Goal: Information Seeking & Learning: Learn about a topic

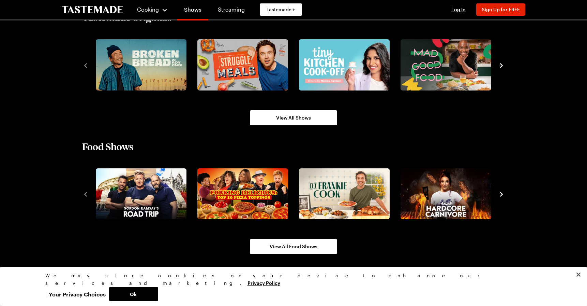
scroll to position [546, 0]
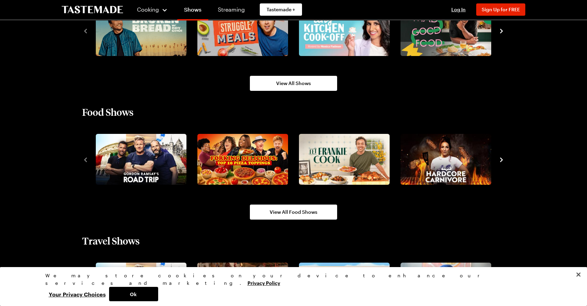
click at [502, 160] on icon "navigate to next item" at bounding box center [501, 160] width 3 height 4
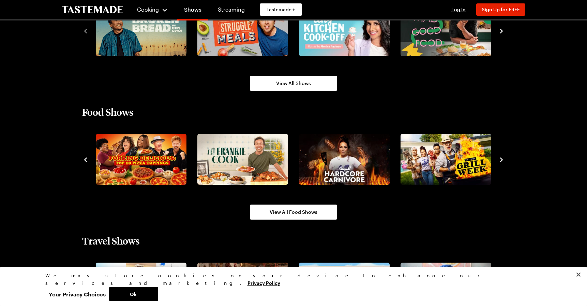
click at [502, 160] on icon "navigate to next item" at bounding box center [501, 159] width 7 height 7
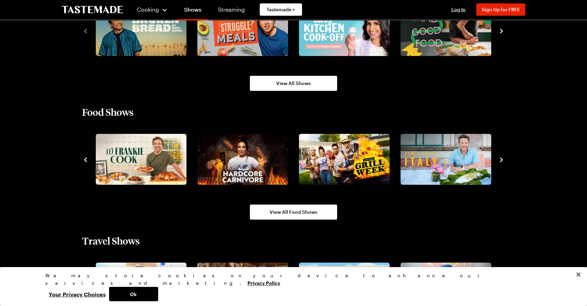
click at [502, 160] on icon "navigate to next item" at bounding box center [501, 159] width 7 height 7
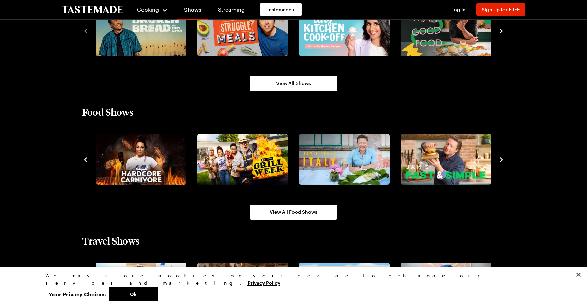
click at [502, 160] on icon "navigate to next item" at bounding box center [501, 159] width 7 height 7
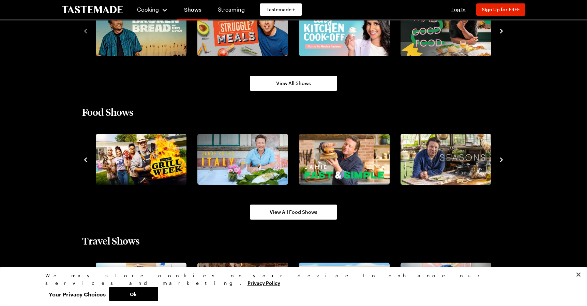
click at [502, 160] on icon "navigate to next item" at bounding box center [501, 159] width 7 height 7
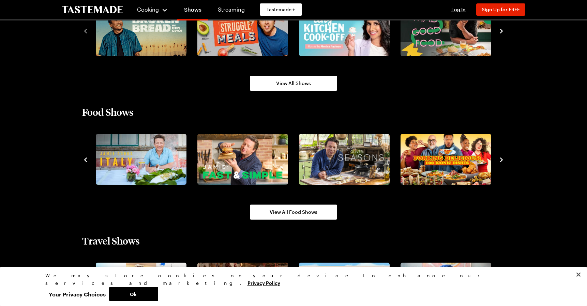
click at [502, 160] on icon "navigate to next item" at bounding box center [501, 159] width 7 height 7
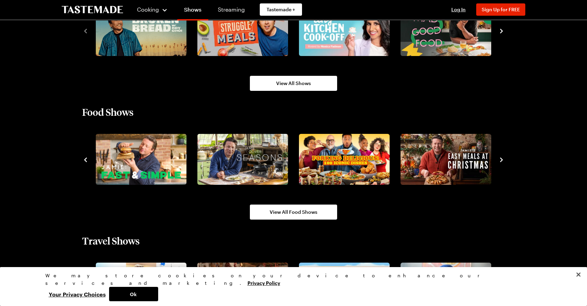
click at [502, 160] on icon "navigate to next item" at bounding box center [501, 159] width 7 height 7
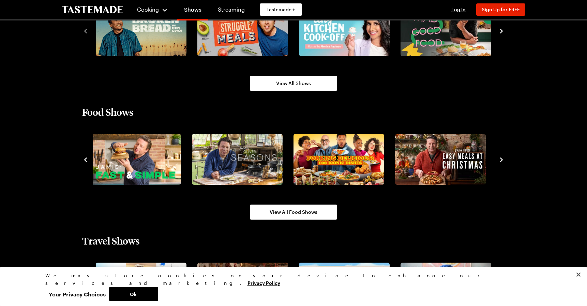
click at [501, 158] on icon "navigate to next item" at bounding box center [501, 160] width 3 height 4
click at [290, 212] on span "View All Food Shows" at bounding box center [294, 211] width 48 height 7
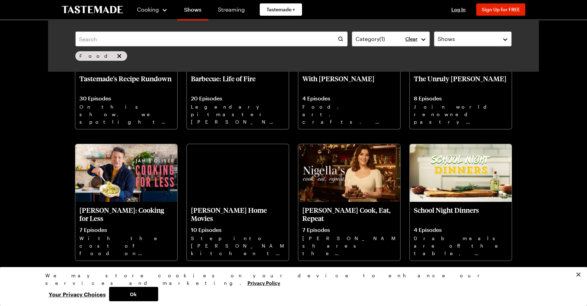
scroll to position [1740, 0]
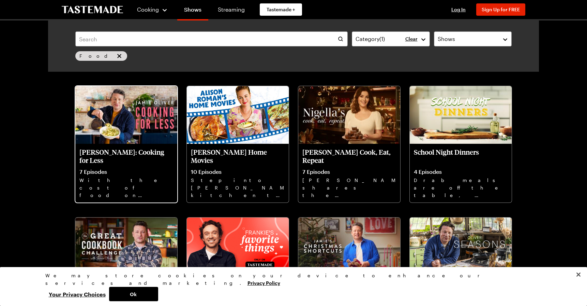
click at [122, 179] on p "With the cost of food on the rise, Cooking For Less is all about delicious reci…" at bounding box center [126, 187] width 94 height 22
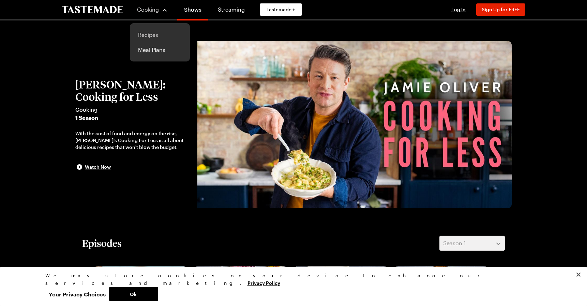
click at [149, 33] on link "Recipes" at bounding box center [160, 34] width 52 height 15
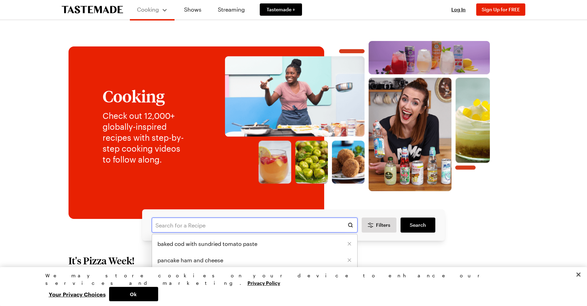
click at [175, 225] on input "text" at bounding box center [255, 224] width 206 height 15
type input "banana cake"
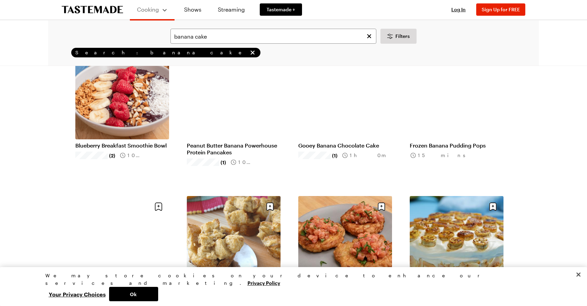
scroll to position [102, 0]
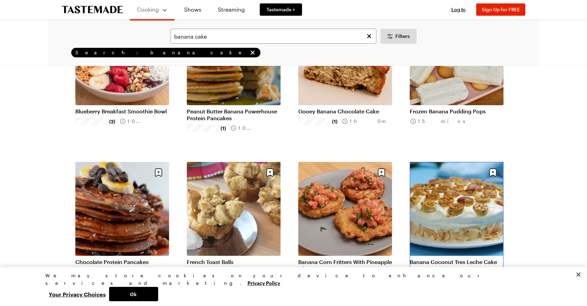
click at [445, 261] on link "Banana Coconut Tres Leche Cake" at bounding box center [457, 261] width 94 height 7
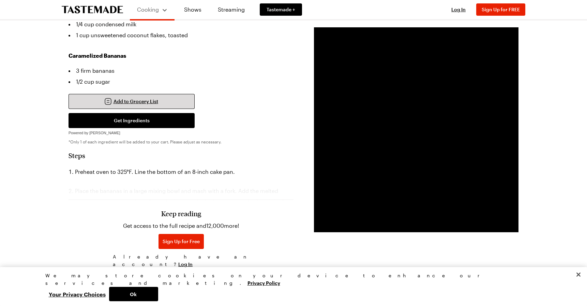
scroll to position [375, 0]
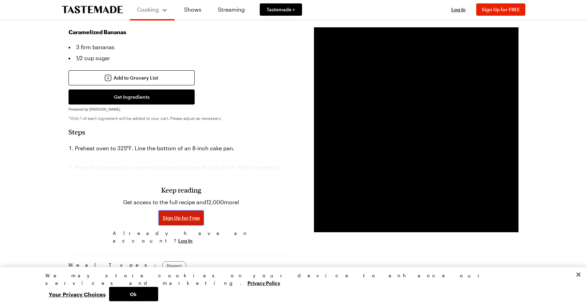
click at [176, 214] on span "Sign Up for Free" at bounding box center [181, 217] width 37 height 7
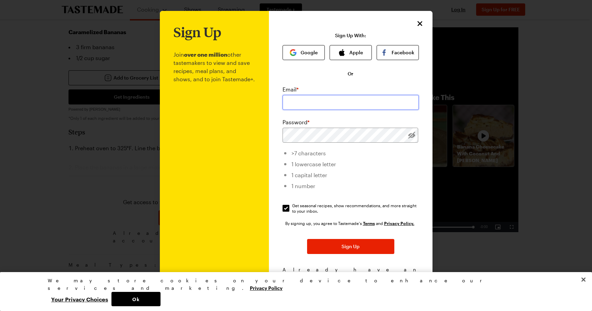
click at [306, 105] on input "email" at bounding box center [351, 102] width 136 height 15
click at [416, 22] on icon "Close" at bounding box center [420, 23] width 8 height 8
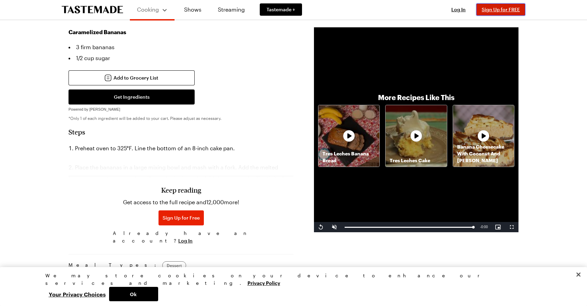
click at [500, 8] on span "Sign Up for FREE" at bounding box center [501, 9] width 38 height 6
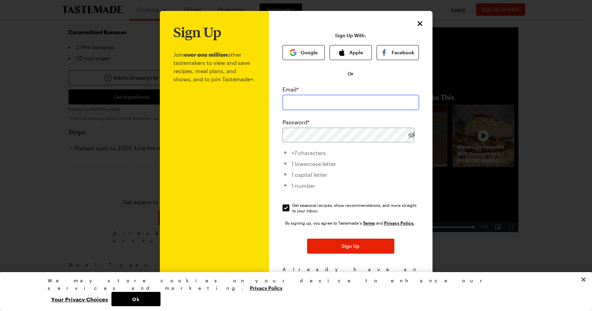
click at [316, 95] on input "email" at bounding box center [351, 102] width 136 height 15
type input "debbhart@gmail.com"
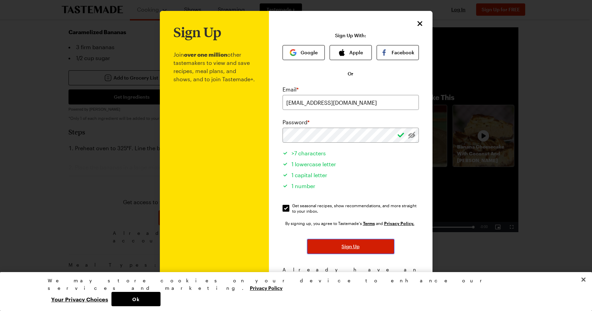
click at [344, 248] on span "Sign Up" at bounding box center [351, 246] width 18 height 7
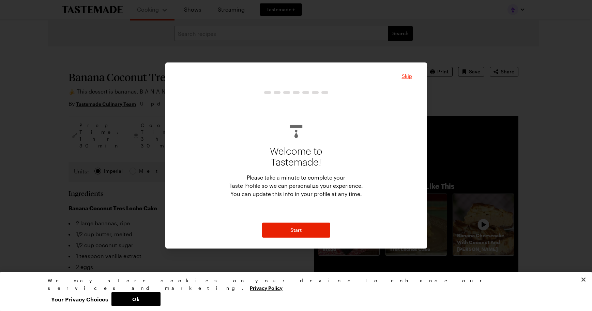
click at [408, 76] on span "Skip" at bounding box center [407, 76] width 10 height 7
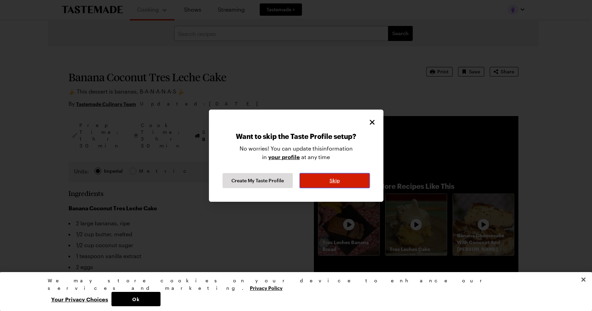
click at [327, 180] on button "Skip" at bounding box center [335, 180] width 70 height 15
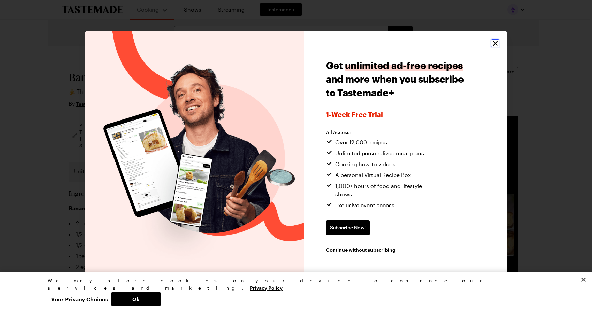
click at [495, 47] on icon "Close" at bounding box center [496, 43] width 8 height 8
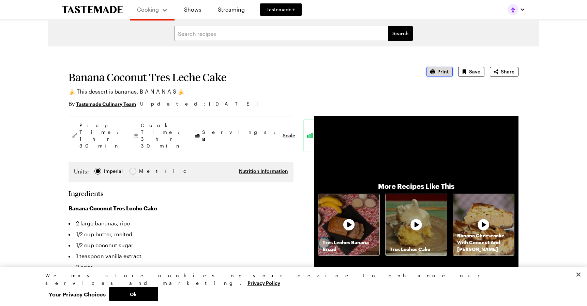
click at [441, 71] on span "Print" at bounding box center [443, 71] width 11 height 7
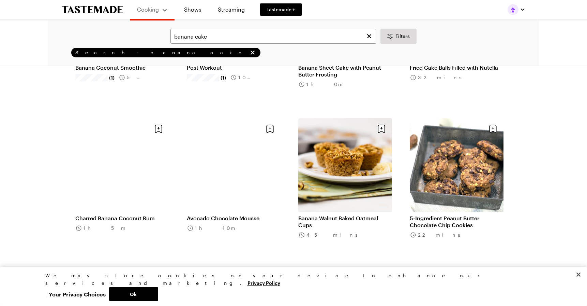
scroll to position [614, 0]
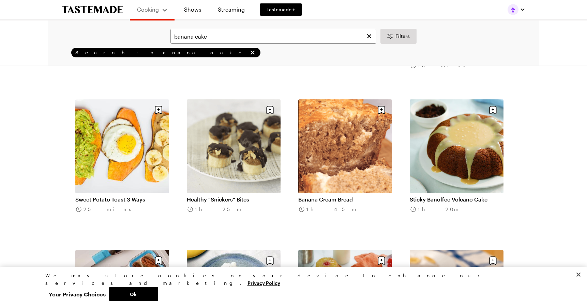
scroll to position [1535, 0]
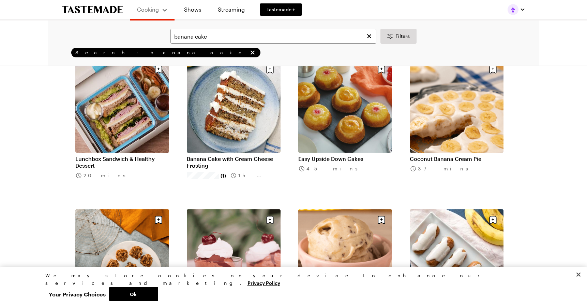
scroll to position [1774, 0]
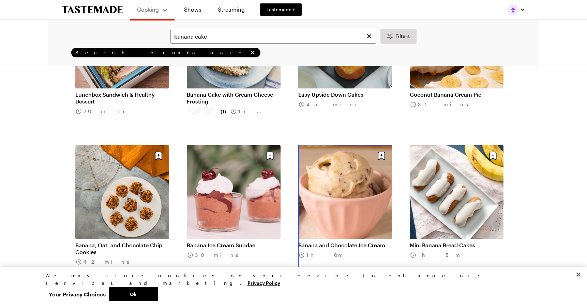
click at [341, 245] on link "Banana and Chocolate Ice Cream" at bounding box center [345, 245] width 94 height 7
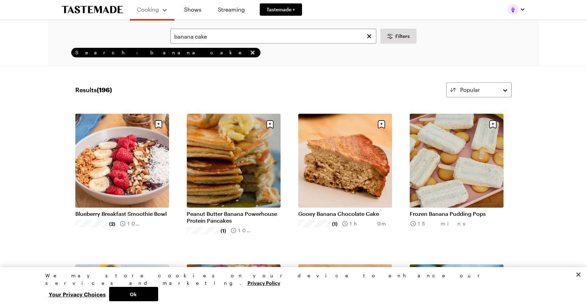
scroll to position [34, 0]
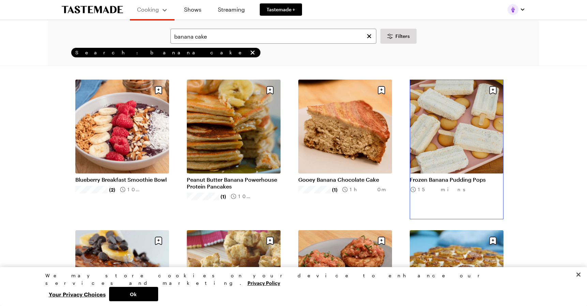
click at [436, 180] on link "Frozen Banana Pudding Pops" at bounding box center [457, 179] width 94 height 7
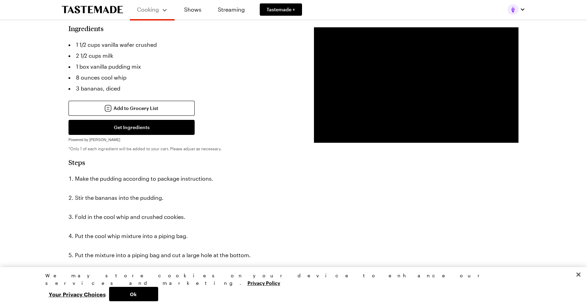
scroll to position [205, 0]
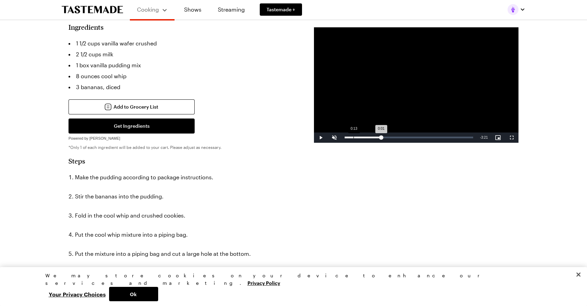
drag, startPoint x: 397, startPoint y: 137, endPoint x: 345, endPoint y: 141, distance: 52.3
click at [345, 141] on div "Loaded : 19.79% 0:13 0:01" at bounding box center [408, 137] width 135 height 10
click at [335, 137] on span "Video Player" at bounding box center [335, 137] width 14 height 0
click at [396, 136] on div "Loaded : 69.10% 1:21 1:14" at bounding box center [408, 137] width 135 height 10
click at [400, 137] on div "Loaded : 74.03% 1:27 1:21" at bounding box center [409, 137] width 129 height 2
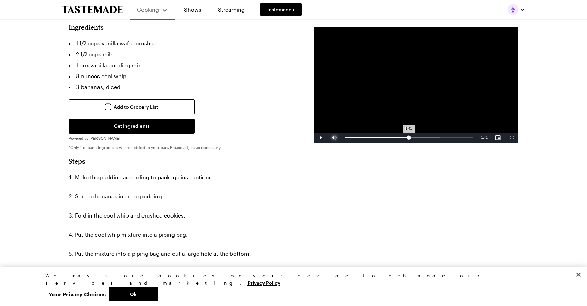
click at [409, 137] on div "Loaded : 74.03% 1:39 1:41" at bounding box center [409, 137] width 129 height 2
click at [321, 137] on span "Video Player" at bounding box center [321, 137] width 14 height 0
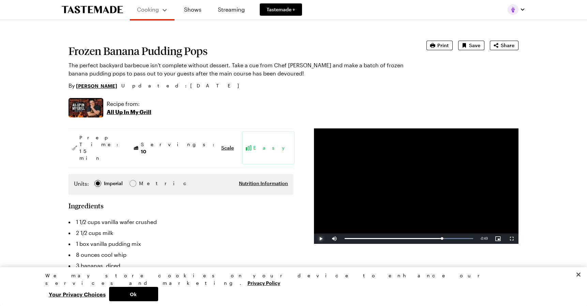
scroll to position [0, 0]
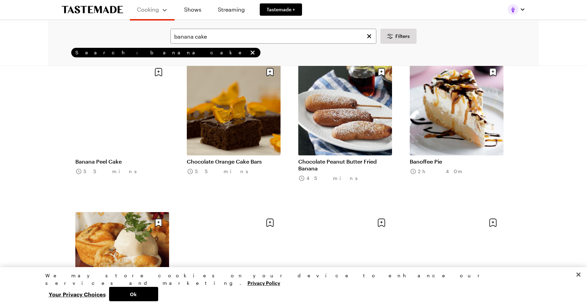
scroll to position [2388, 0]
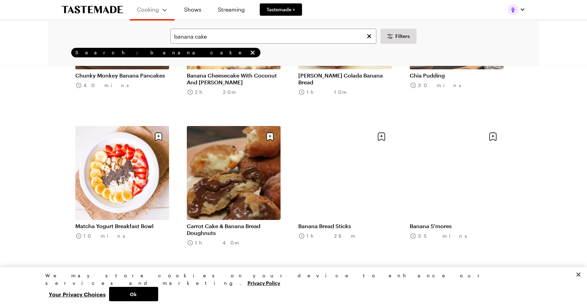
scroll to position [3309, 0]
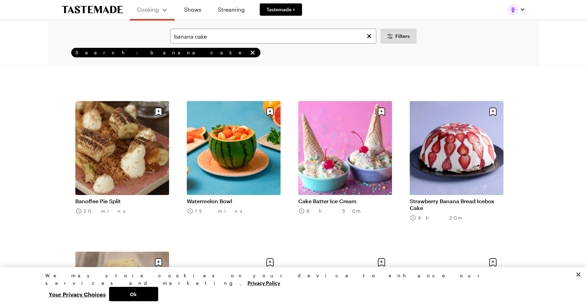
scroll to position [4230, 0]
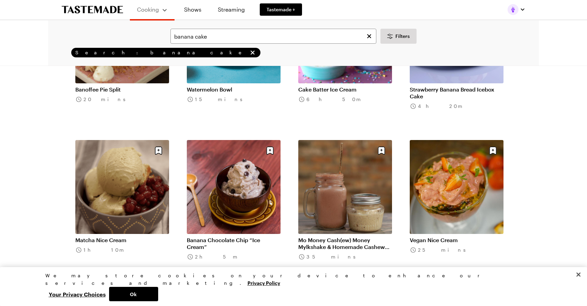
scroll to position [4332, 0]
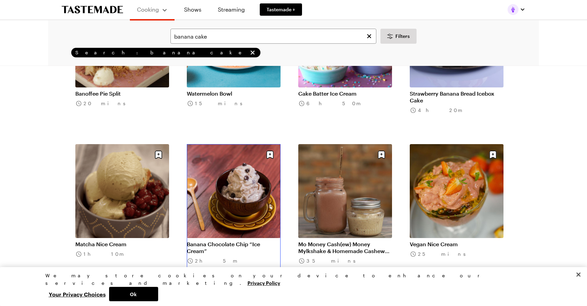
click at [219, 244] on link "Banana Chocolate Chip “Ice Cream”" at bounding box center [234, 247] width 94 height 14
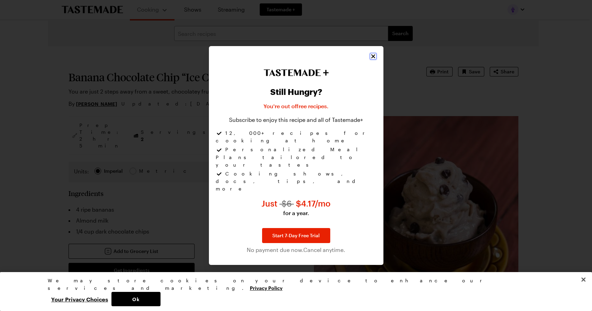
click at [373, 60] on icon "Close" at bounding box center [373, 56] width 7 height 7
type textarea "x"
click at [371, 60] on icon "Close" at bounding box center [373, 56] width 7 height 7
